Goal: Transaction & Acquisition: Purchase product/service

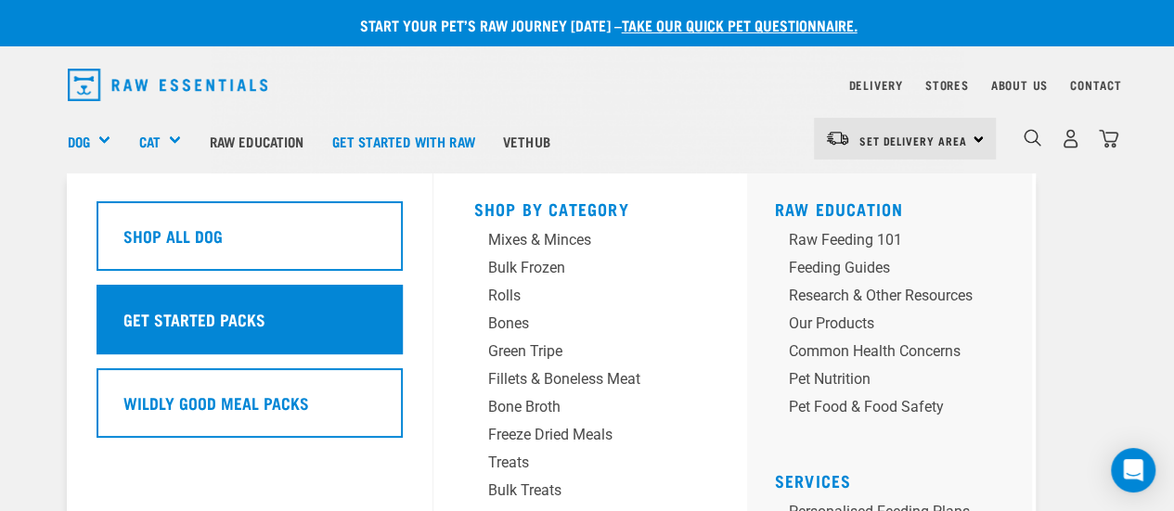
click at [186, 324] on h5 "Get Started Packs" at bounding box center [194, 319] width 142 height 24
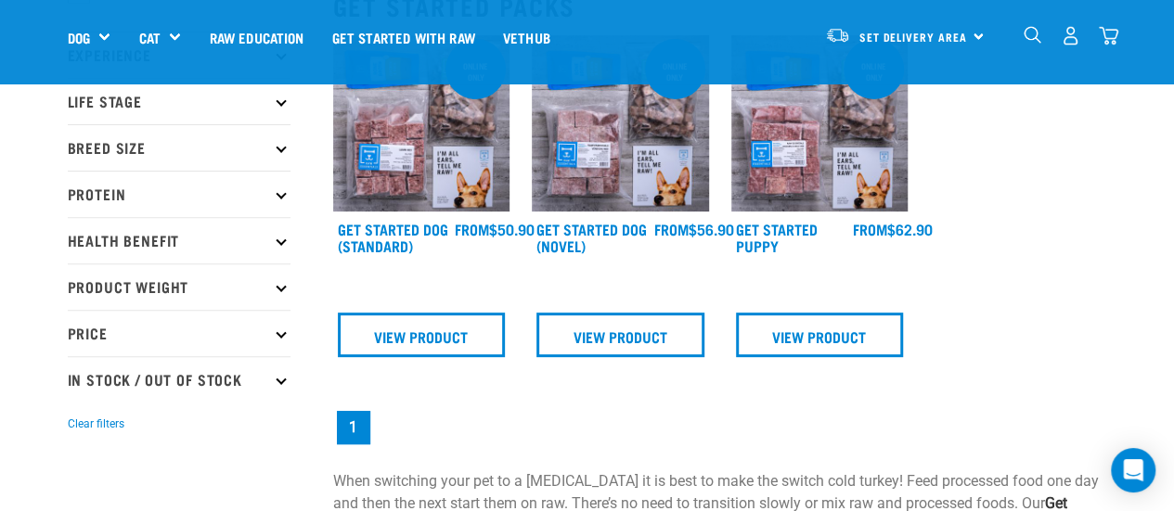
scroll to position [260, 0]
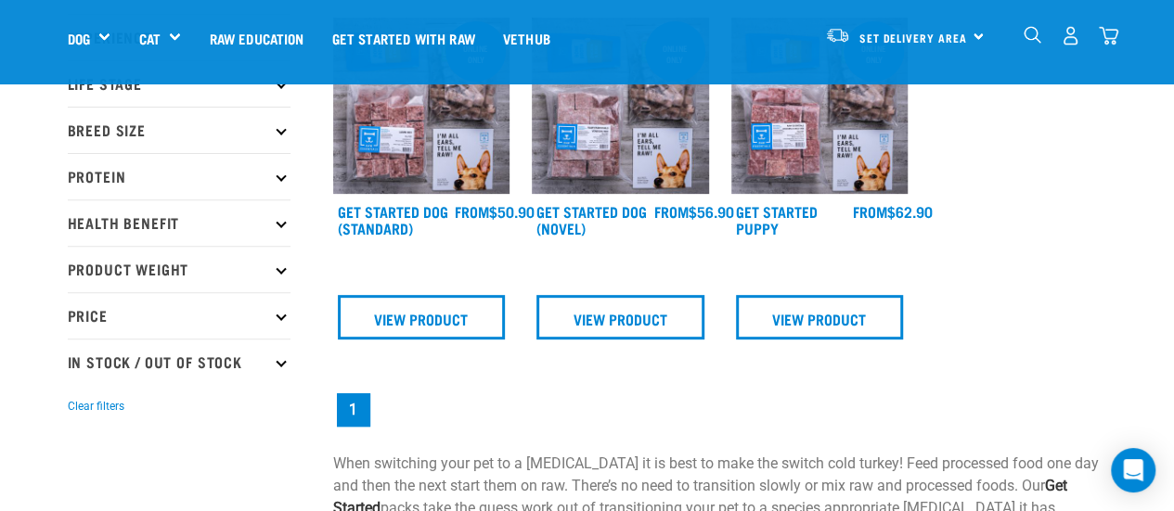
click at [111, 129] on p "Breed Size" at bounding box center [179, 130] width 223 height 46
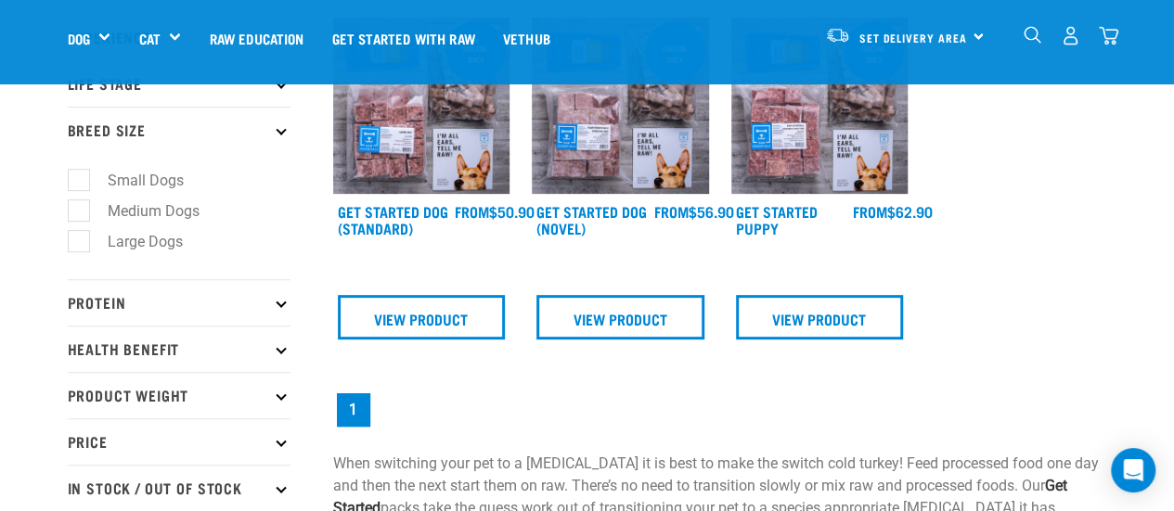
click at [80, 241] on label "Large Dogs" at bounding box center [134, 241] width 112 height 23
click at [80, 241] on input "Large Dogs" at bounding box center [74, 238] width 12 height 12
checkbox input "true"
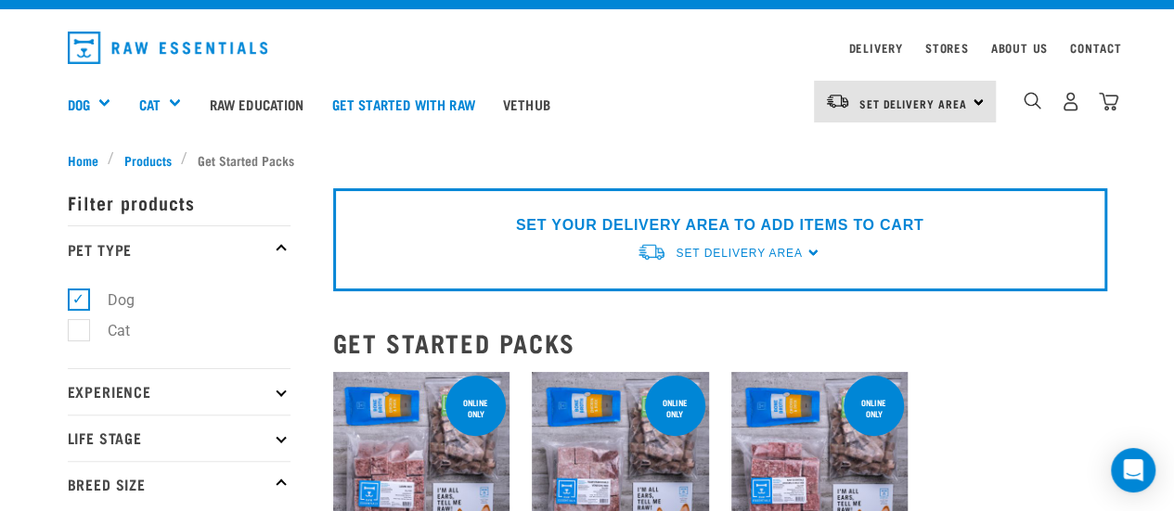
scroll to position [74, 0]
